Goal: Information Seeking & Learning: Learn about a topic

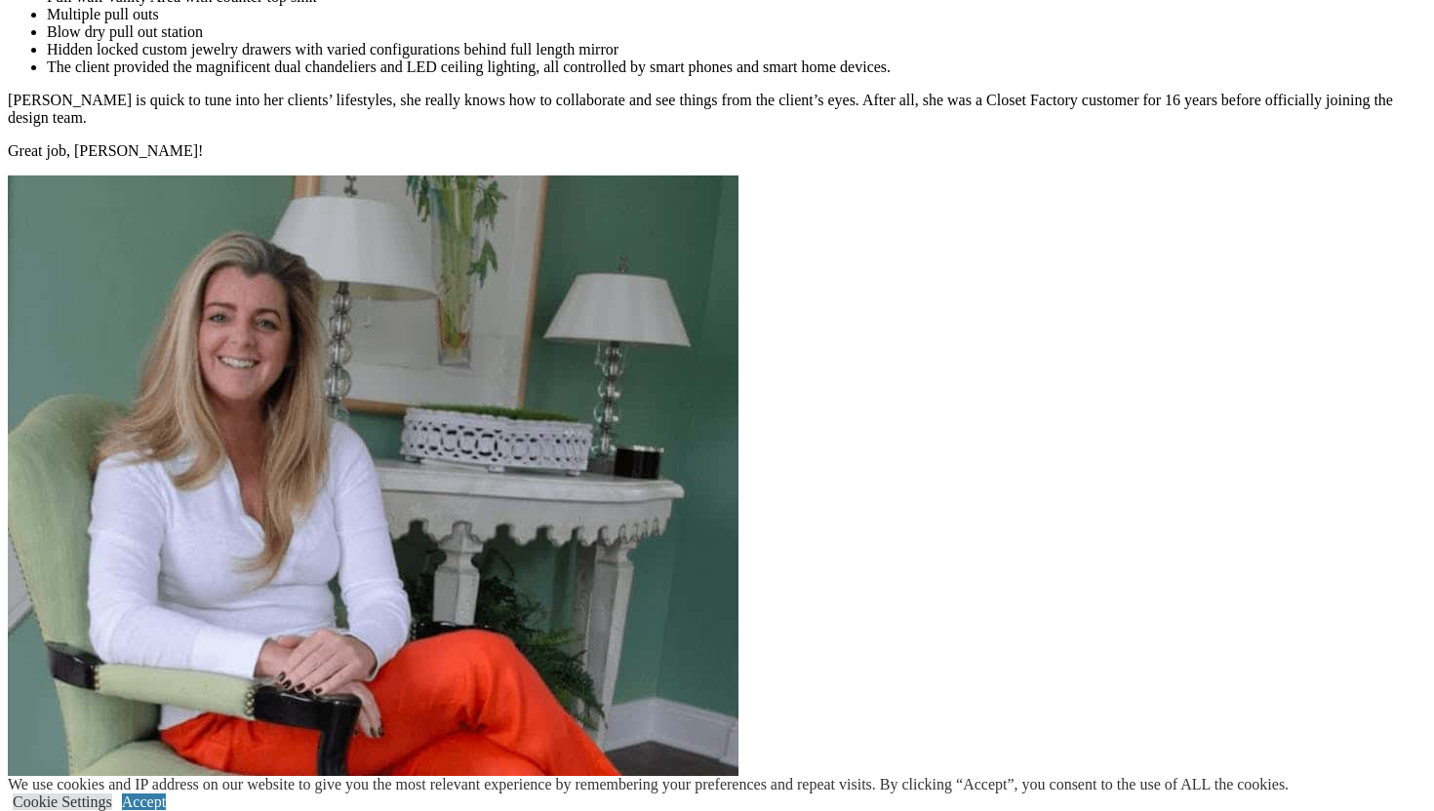
scroll to position [7334, 0]
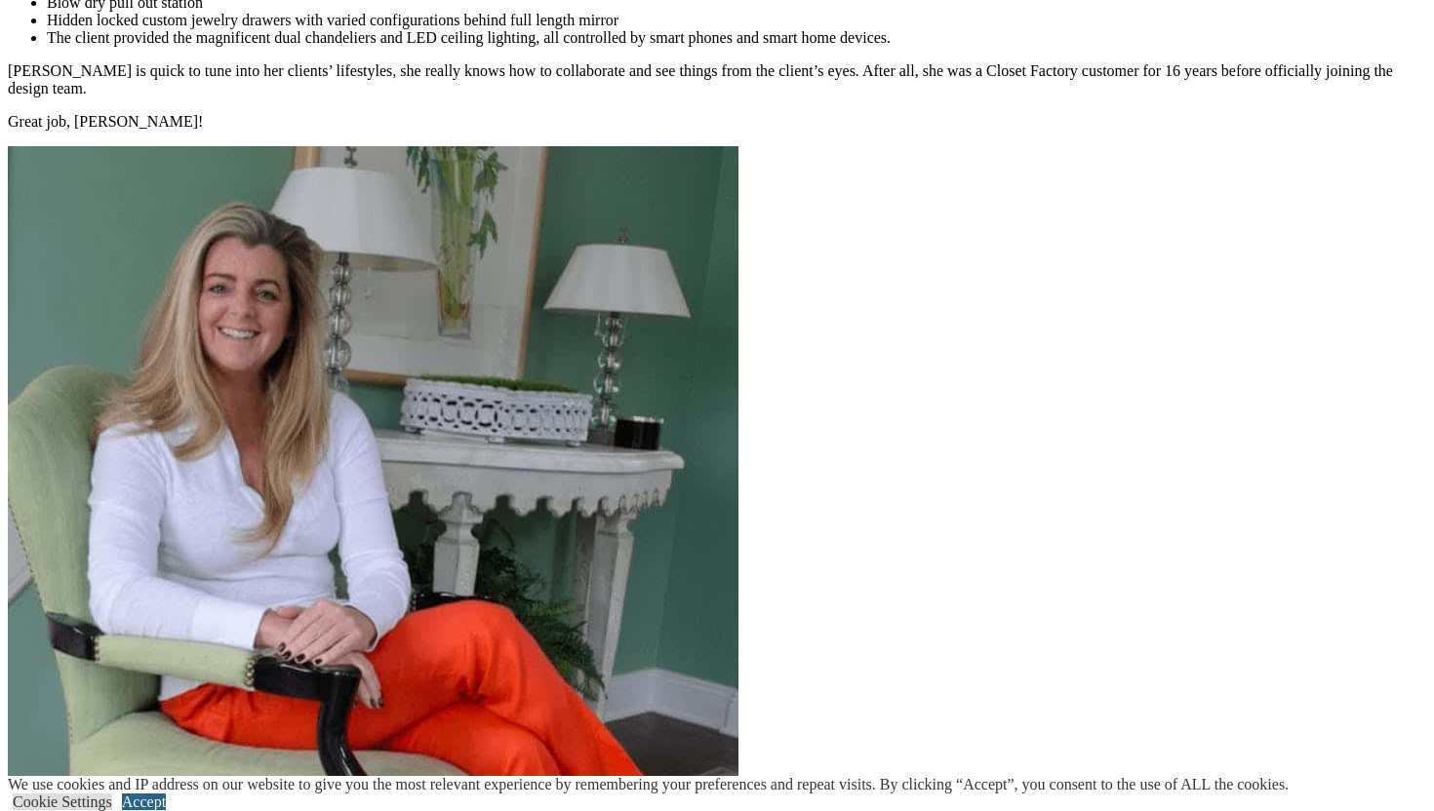
click at [166, 794] on link "Accept" at bounding box center [144, 802] width 44 height 17
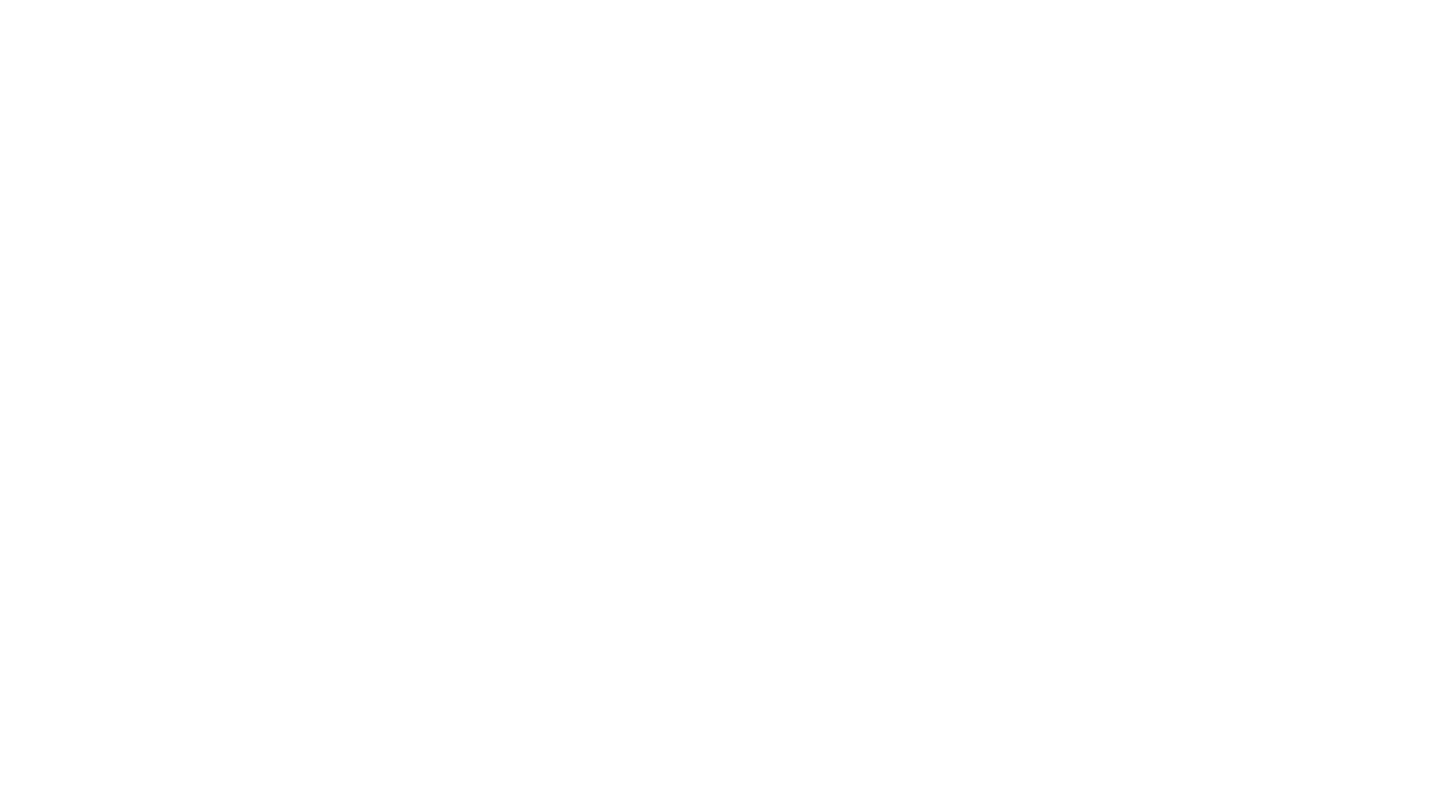
scroll to position [9636, 0]
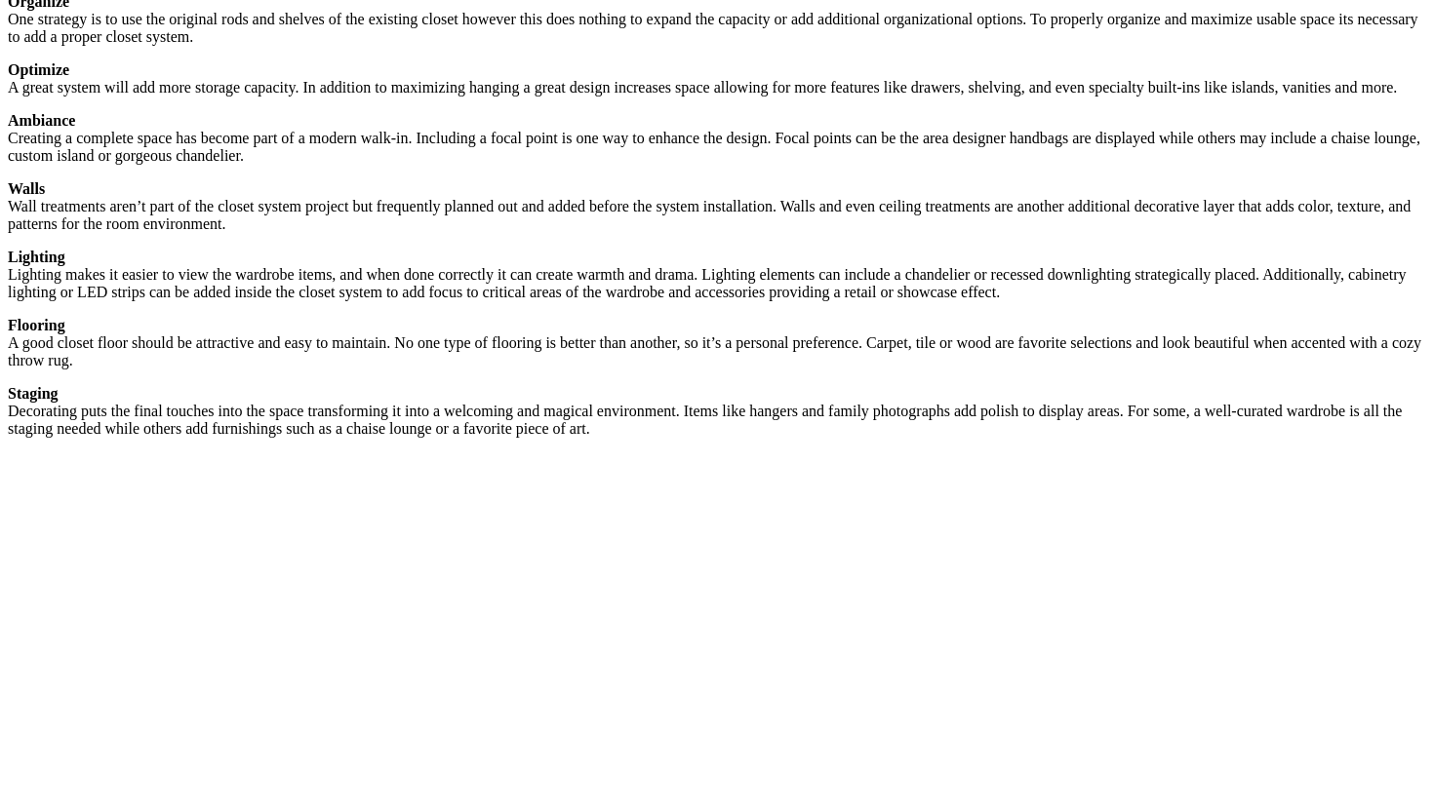
scroll to position [3004, 0]
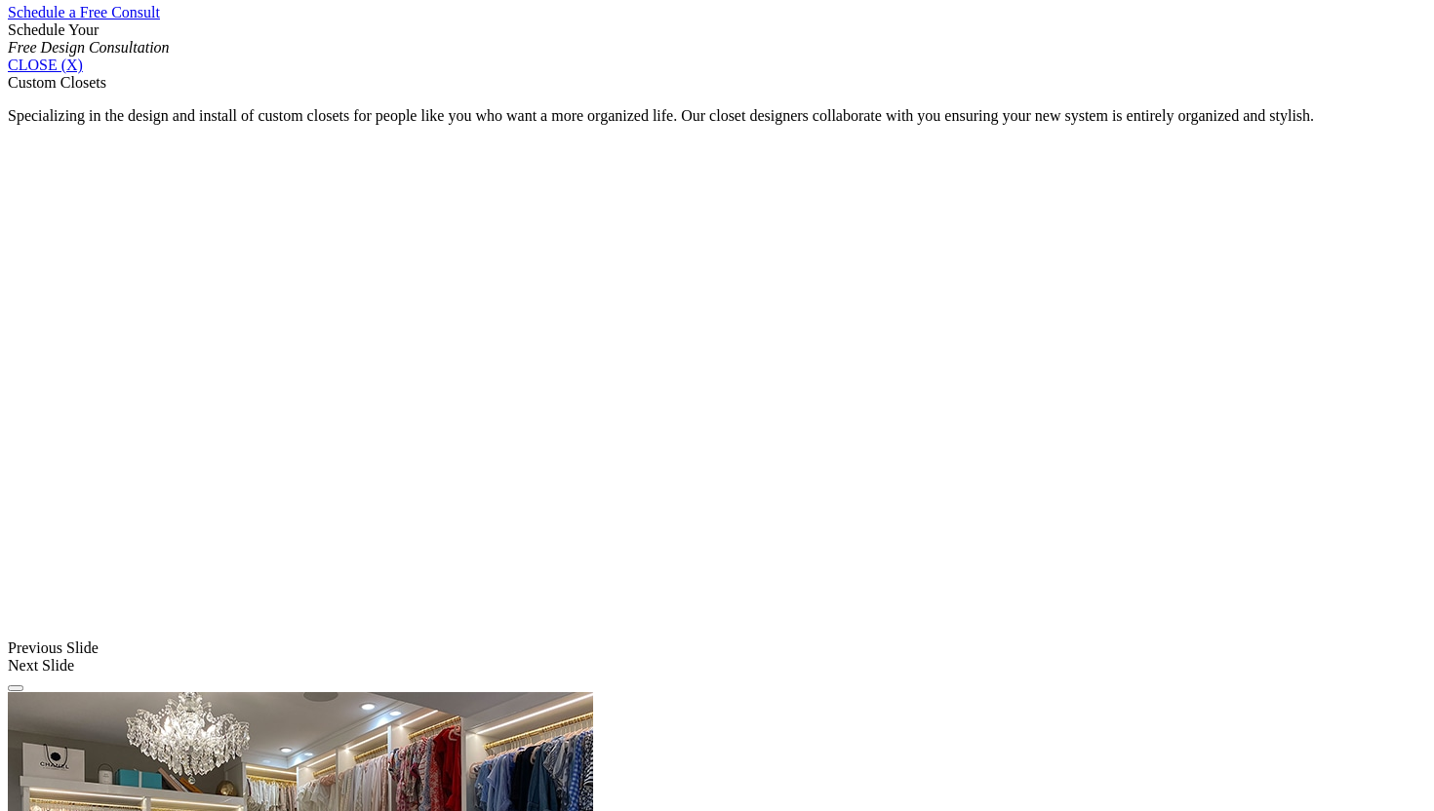
scroll to position [1332, 0]
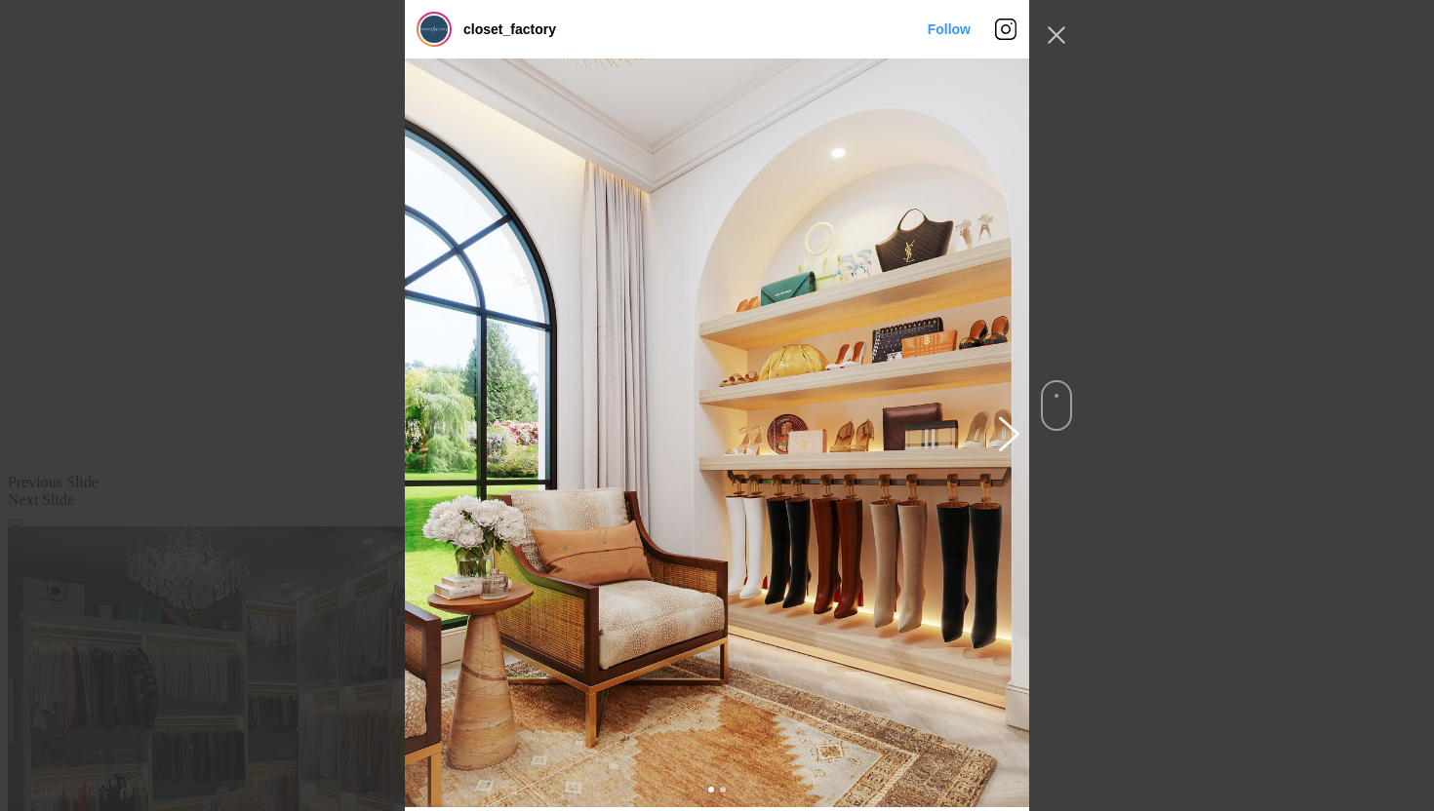
click at [1008, 435] on button "Previous image" at bounding box center [1005, 432] width 23 height 35
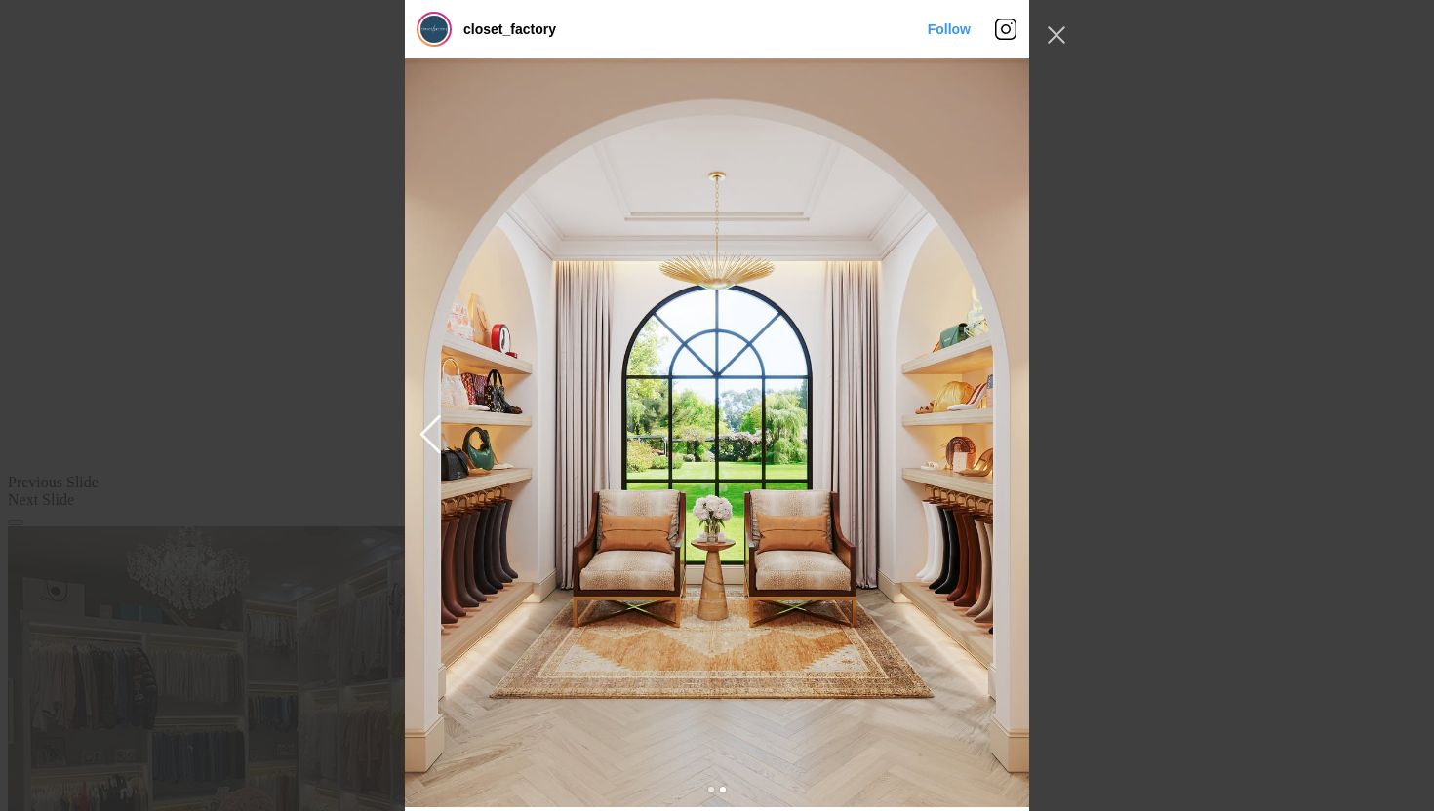
click at [956, 480] on img "Instagram Feed popup" at bounding box center [717, 433] width 624 height 749
click at [1163, 388] on div "closet_factory Follow" at bounding box center [717, 405] width 1434 height 811
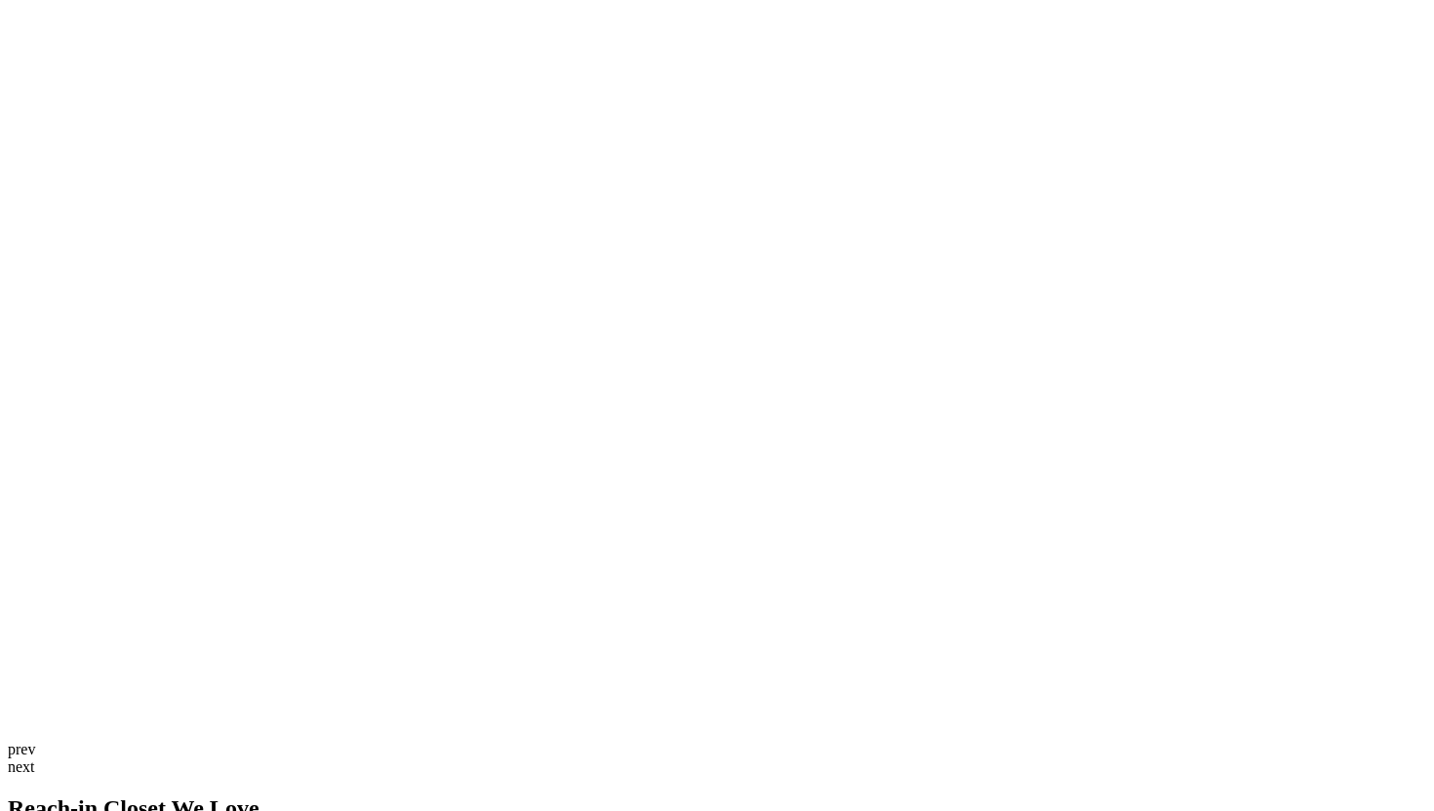
scroll to position [4174, 0]
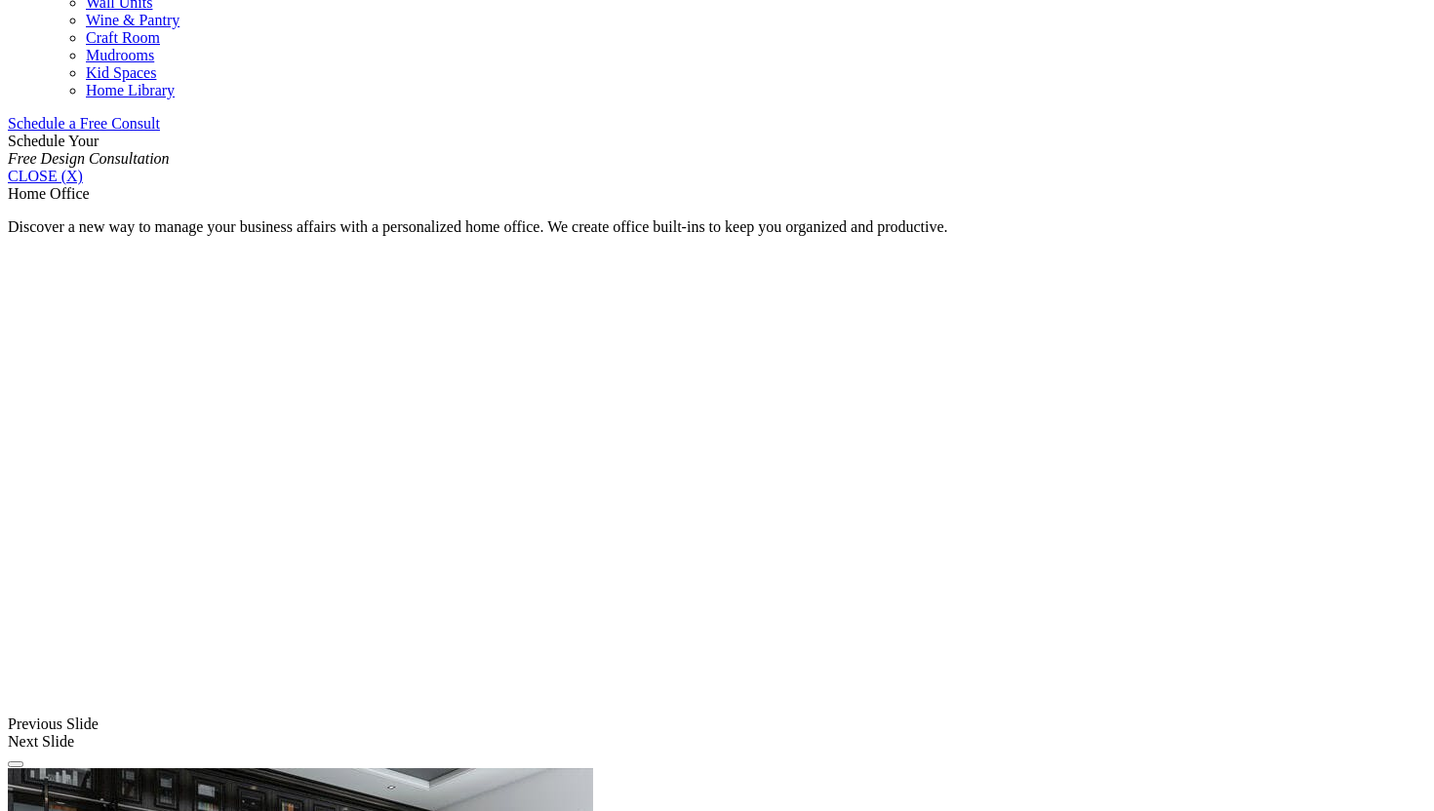
scroll to position [1225, 0]
